Goal: Find specific page/section: Find specific page/section

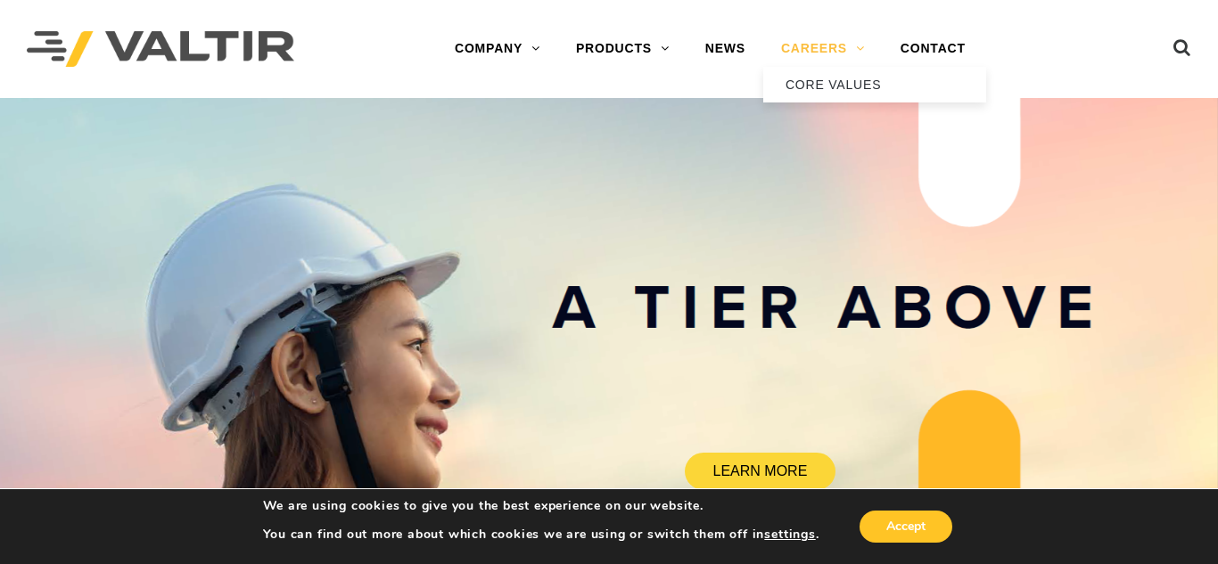
click at [823, 56] on link "CAREERS" at bounding box center [822, 49] width 119 height 36
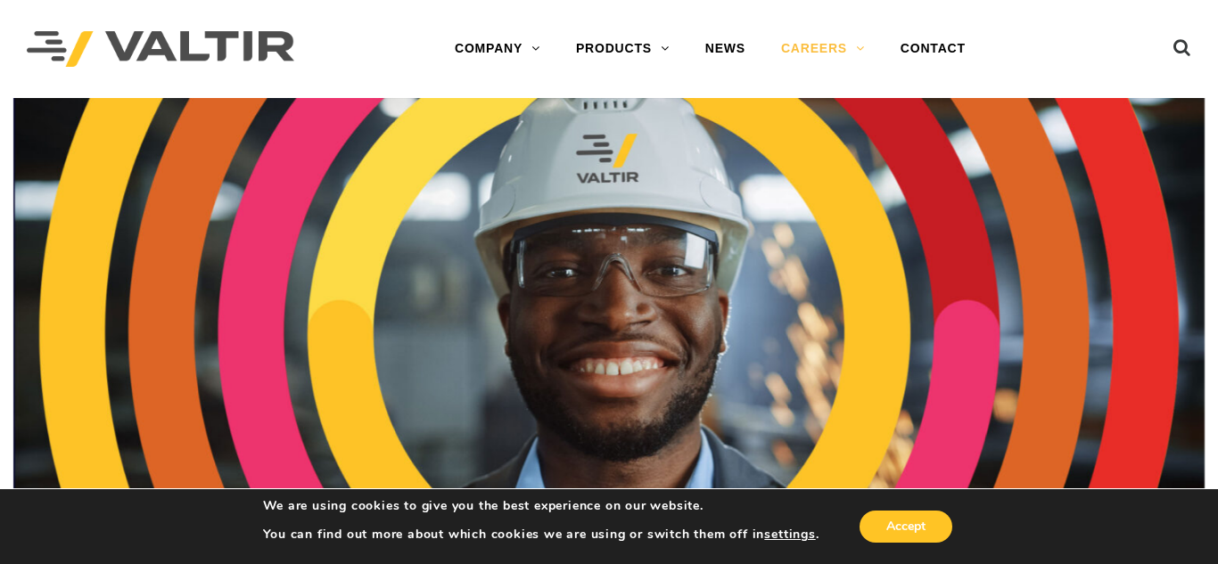
click at [898, 544] on div "Accept" at bounding box center [887, 526] width 136 height 37
click at [896, 537] on button "Accept" at bounding box center [905, 527] width 93 height 32
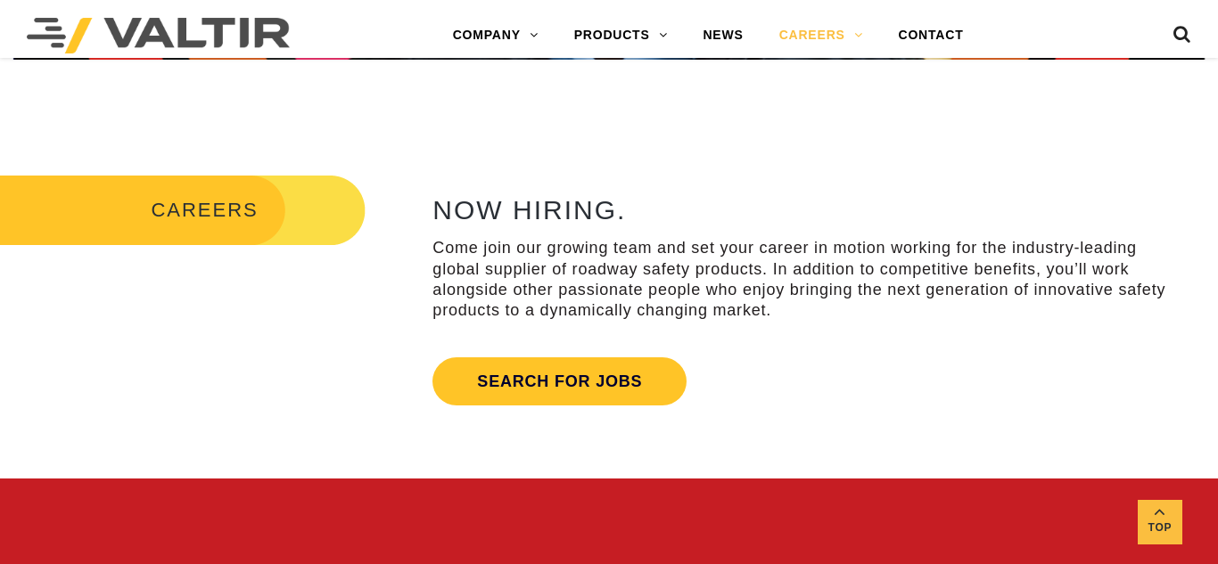
scroll to position [535, 0]
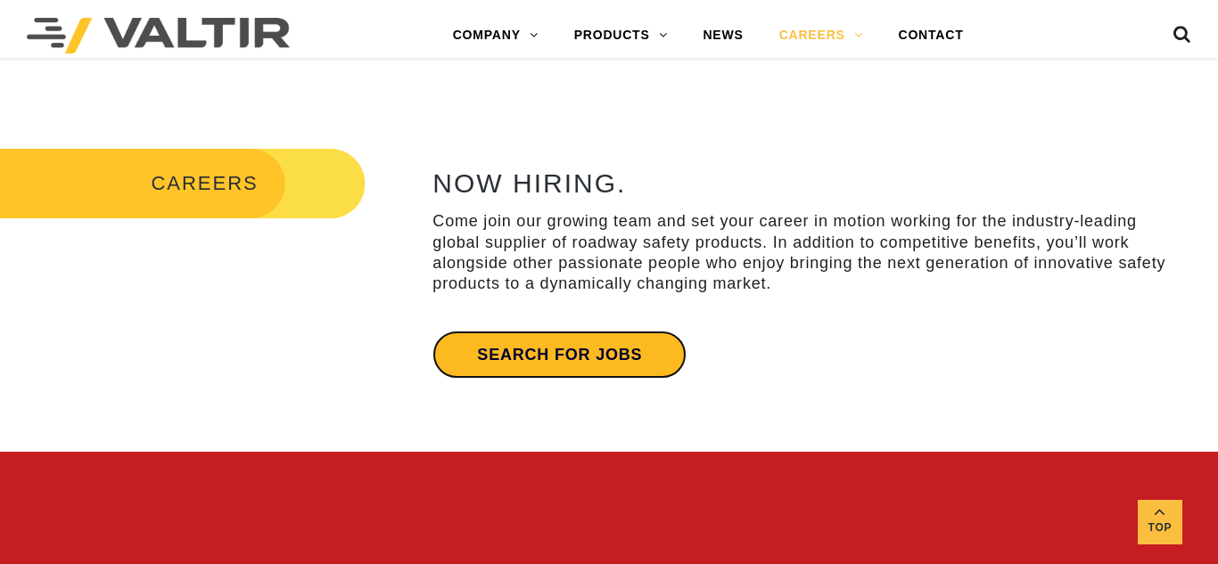
click at [662, 356] on link "Search for jobs" at bounding box center [559, 355] width 254 height 48
